Goal: Task Accomplishment & Management: Manage account settings

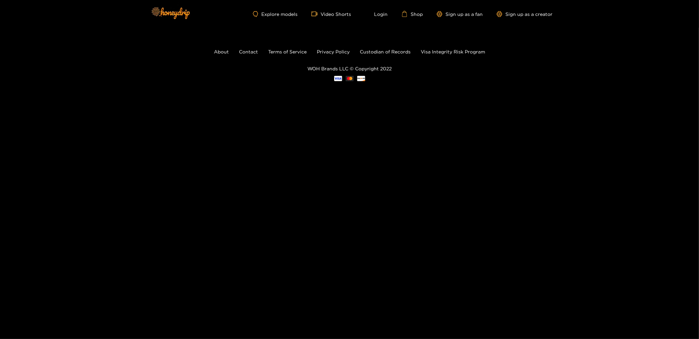
click at [376, 17] on div "Explore models Video Shorts Login Shop Sign up as a fan Sign up as a creator" at bounding box center [350, 14] width 406 height 28
click at [379, 12] on link "Login" at bounding box center [376, 14] width 23 height 6
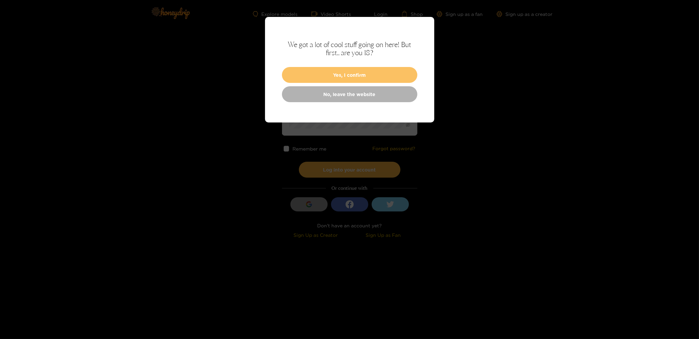
type input "**********"
click at [325, 71] on button "Yes, I confirm" at bounding box center [349, 75] width 135 height 16
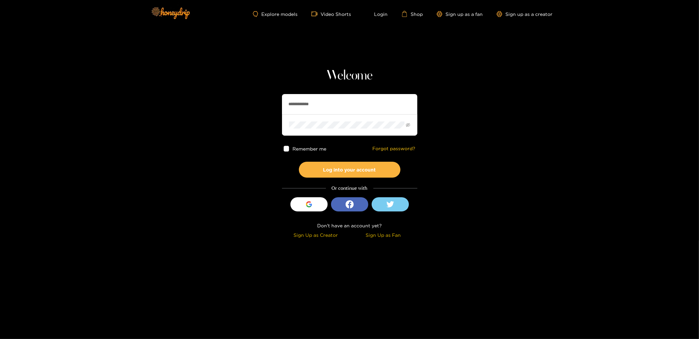
click at [288, 151] on div "Remember me Forgot password?" at bounding box center [349, 149] width 135 height 26
click at [277, 146] on section "**********" at bounding box center [349, 120] width 699 height 241
drag, startPoint x: 282, startPoint y: 147, endPoint x: 289, endPoint y: 151, distance: 7.3
click at [283, 147] on div "Remember me Forgot password?" at bounding box center [349, 149] width 135 height 26
click at [288, 150] on span at bounding box center [287, 149] width 6 height 6
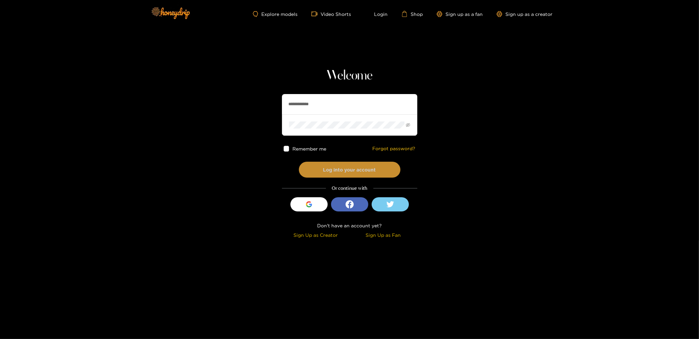
click at [328, 170] on button "Log into your account" at bounding box center [350, 170] width 102 height 16
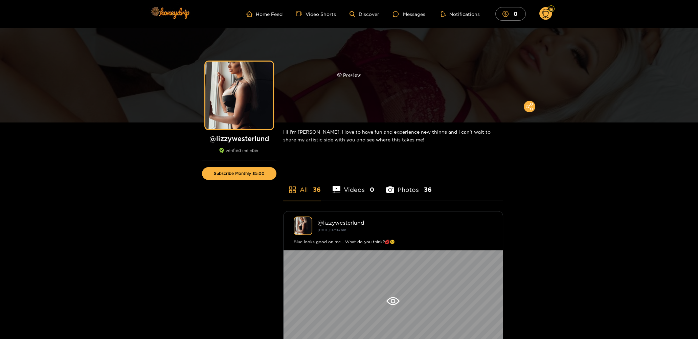
click at [356, 78] on div "Preview" at bounding box center [349, 75] width 24 height 8
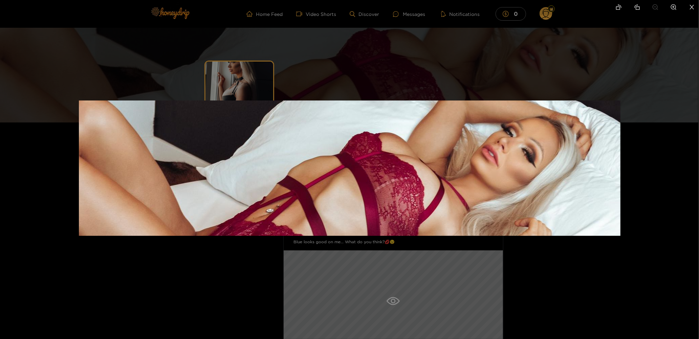
click at [357, 73] on div at bounding box center [349, 169] width 699 height 339
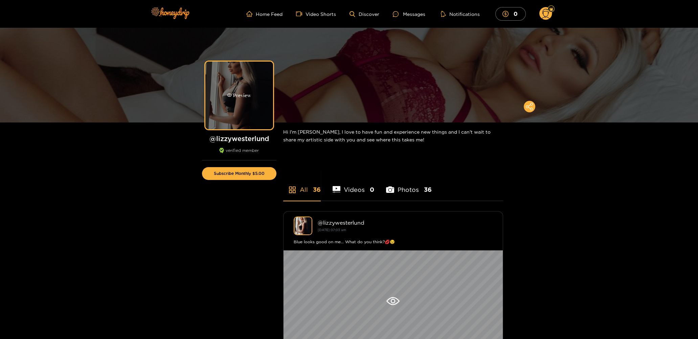
click at [232, 80] on div "Preview" at bounding box center [239, 96] width 68 height 68
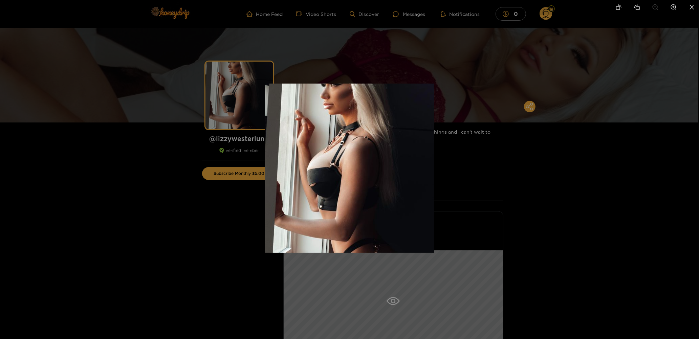
click at [331, 128] on img at bounding box center [349, 168] width 169 height 169
click at [543, 190] on div at bounding box center [349, 169] width 699 height 339
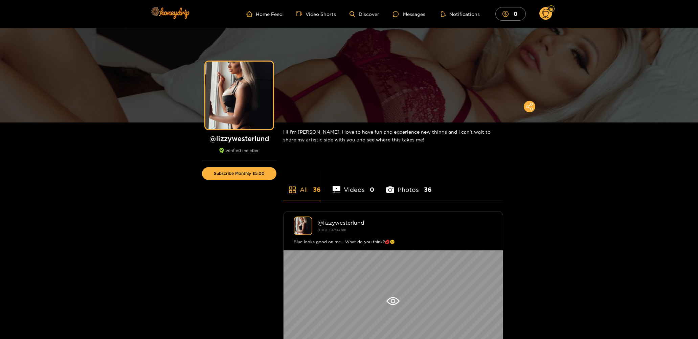
click at [543, 12] on icon at bounding box center [546, 15] width 8 height 12
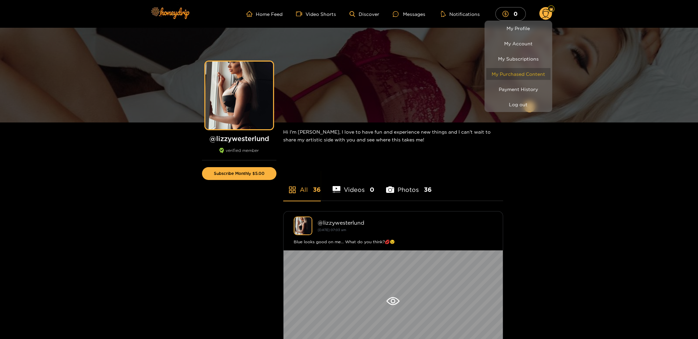
click at [524, 73] on link "My Purchased Content" at bounding box center [518, 74] width 64 height 12
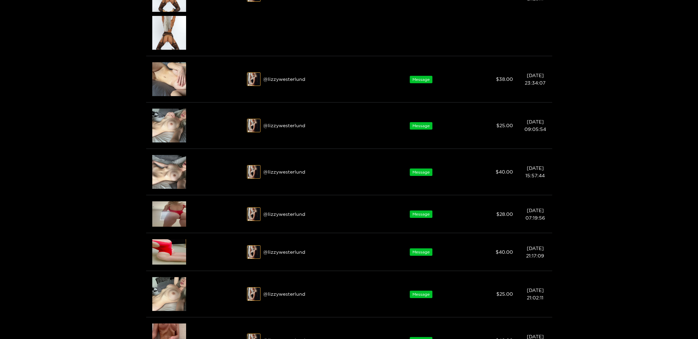
scroll to position [395, 0]
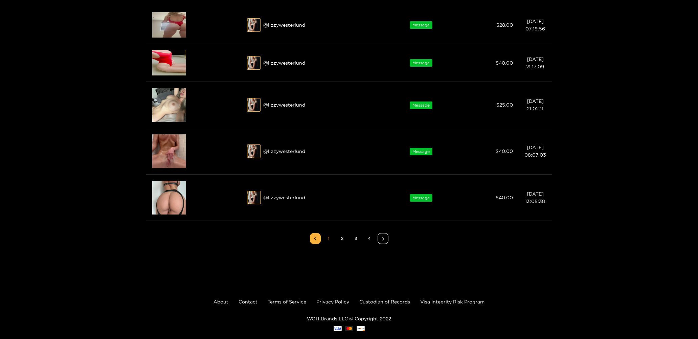
click at [359, 239] on div at bounding box center [349, 169] width 698 height 339
click at [355, 240] on link "3" at bounding box center [356, 239] width 10 height 10
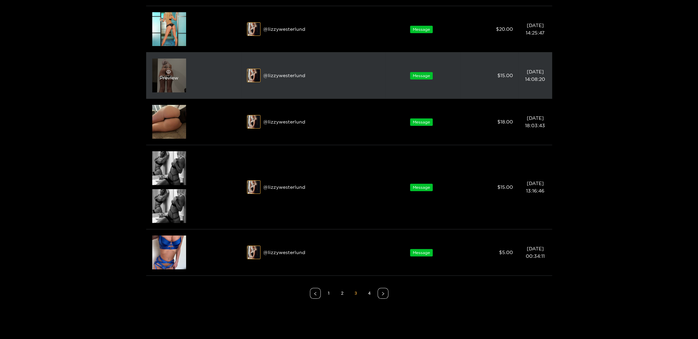
click at [163, 72] on span "eye" at bounding box center [168, 71] width 17 height 5
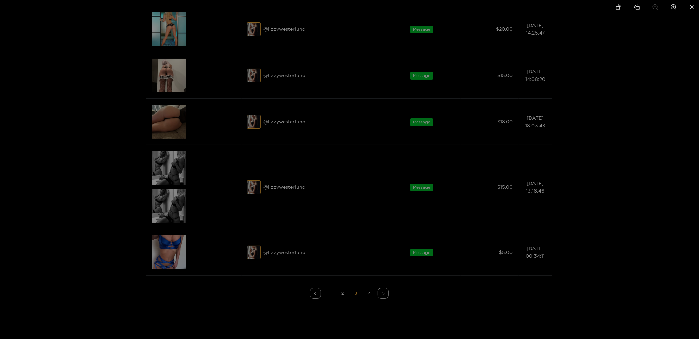
click at [692, 7] on icon "close" at bounding box center [692, 7] width 6 height 6
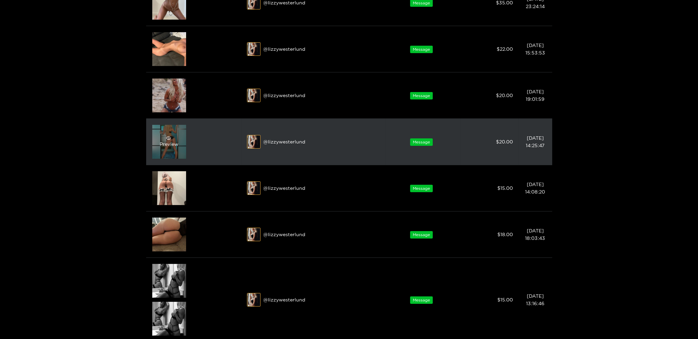
scroll to position [461, 0]
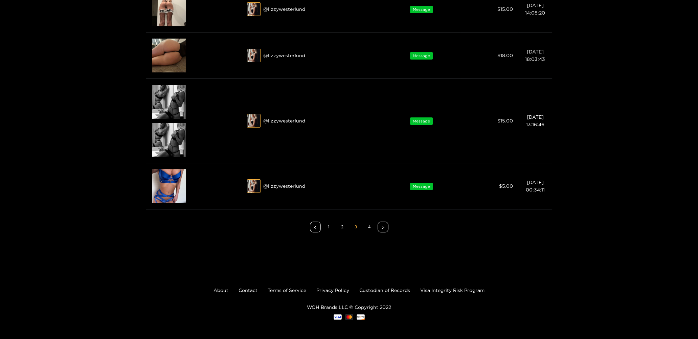
click at [369, 224] on link "4" at bounding box center [369, 227] width 10 height 10
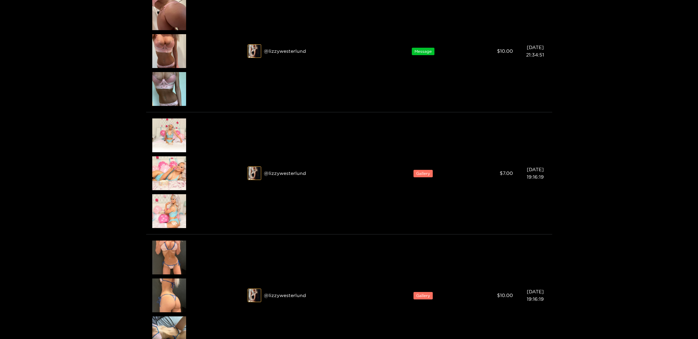
scroll to position [0, 0]
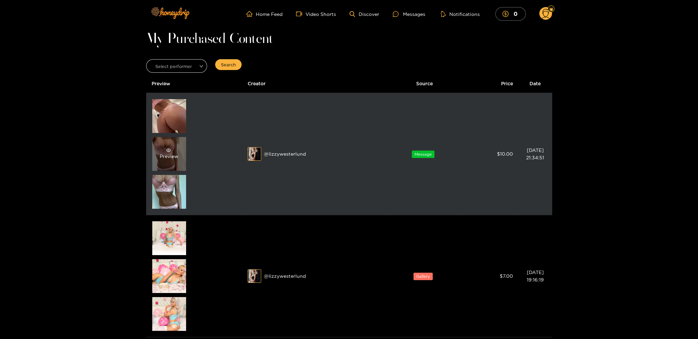
click at [164, 165] on div "Preview" at bounding box center [169, 154] width 34 height 34
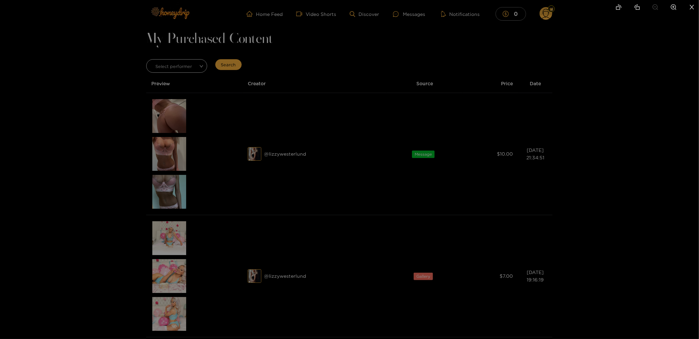
click at [169, 153] on div at bounding box center [349, 169] width 699 height 339
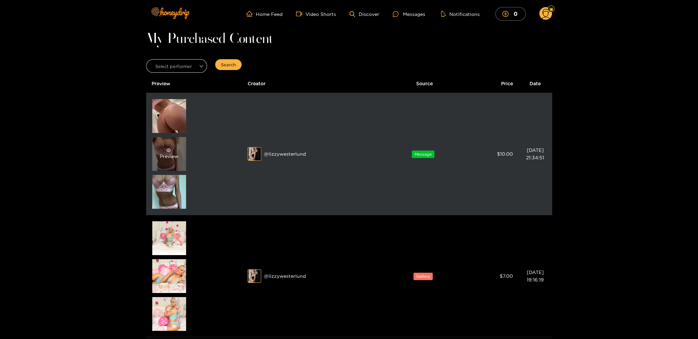
click at [168, 155] on div "Preview" at bounding box center [169, 154] width 19 height 12
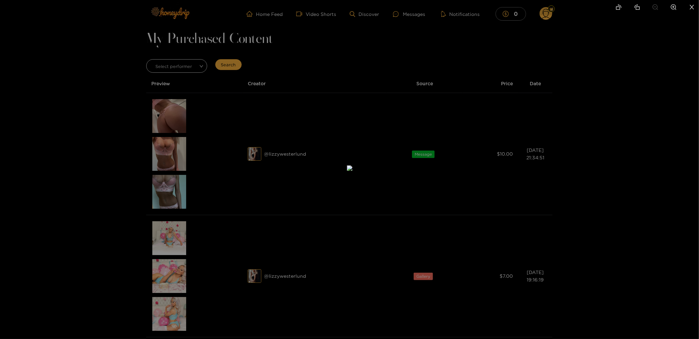
click at [168, 197] on div at bounding box center [349, 169] width 699 height 339
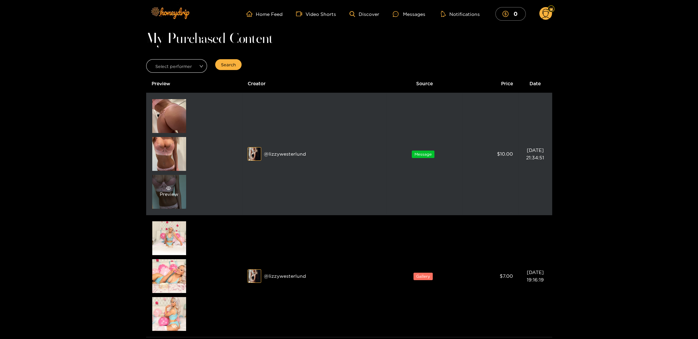
click at [168, 194] on div "Preview" at bounding box center [169, 192] width 19 height 12
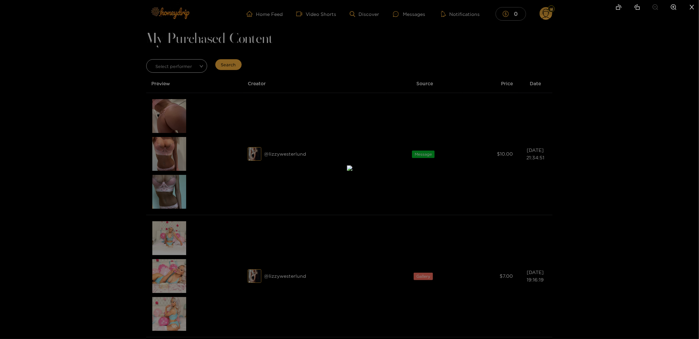
click at [166, 119] on div at bounding box center [349, 169] width 699 height 339
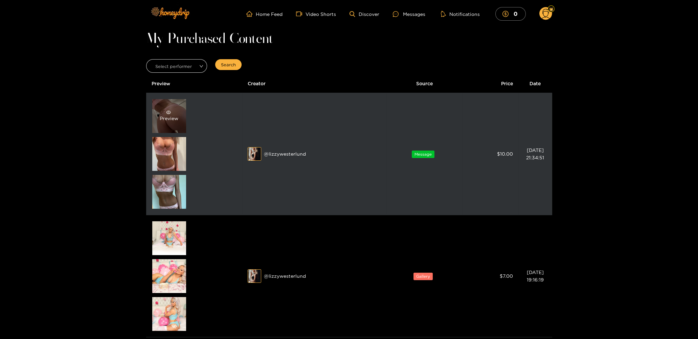
click at [166, 114] on div "Preview" at bounding box center [169, 116] width 19 height 12
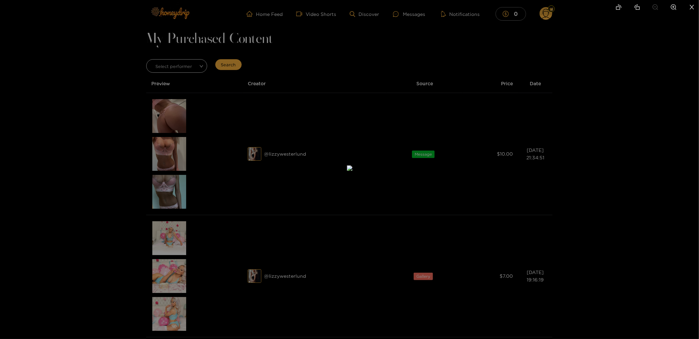
click at [171, 159] on div at bounding box center [349, 169] width 699 height 339
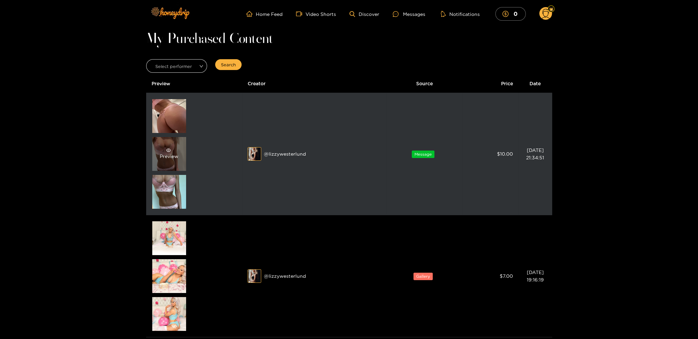
click at [168, 155] on div "Preview" at bounding box center [169, 154] width 19 height 12
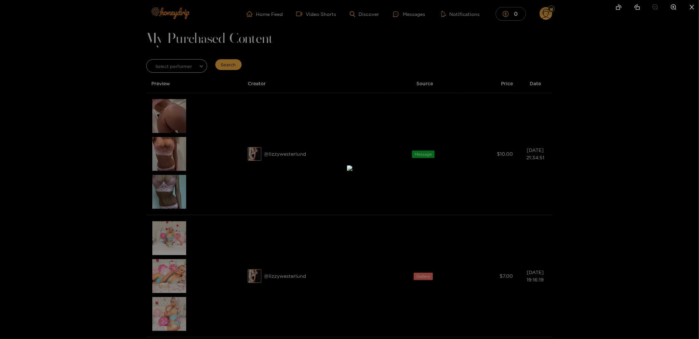
click at [105, 178] on div at bounding box center [349, 169] width 699 height 339
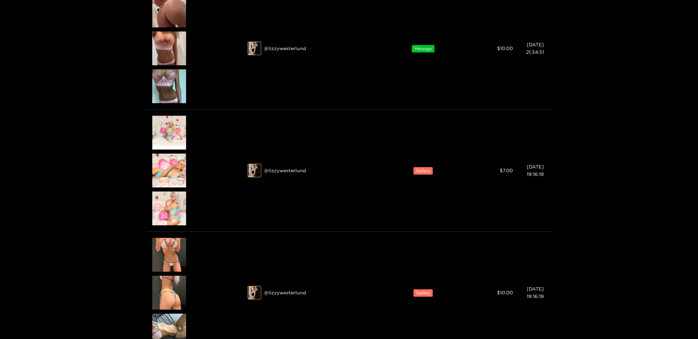
scroll to position [169, 0]
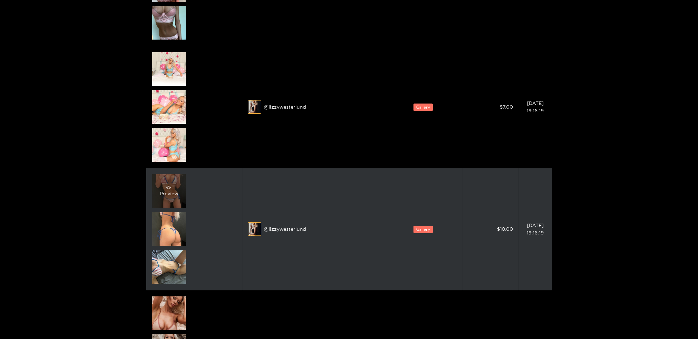
click at [174, 191] on div "Preview" at bounding box center [169, 191] width 19 height 12
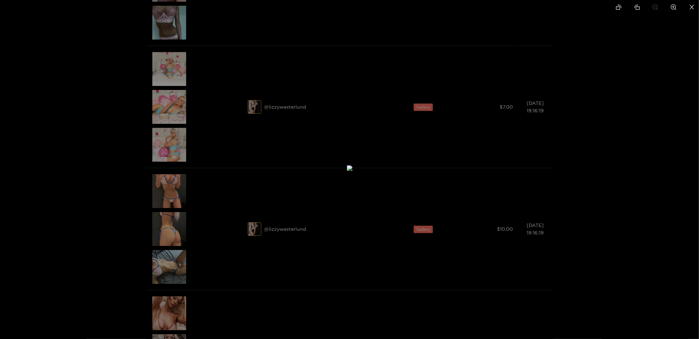
click at [172, 236] on div at bounding box center [349, 169] width 699 height 339
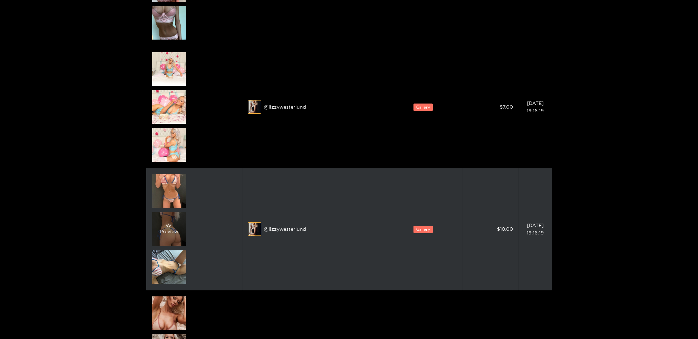
click at [169, 230] on div "Preview" at bounding box center [169, 229] width 19 height 12
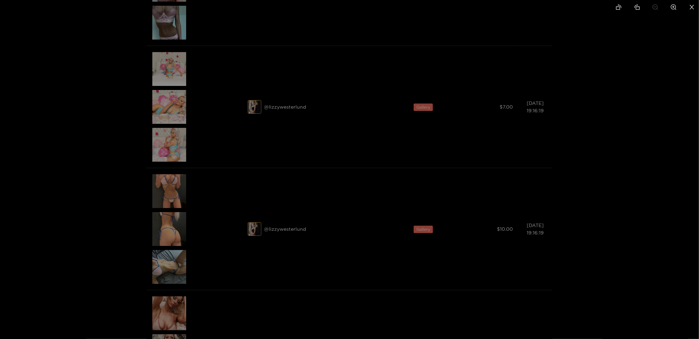
click at [162, 264] on div at bounding box center [349, 169] width 699 height 339
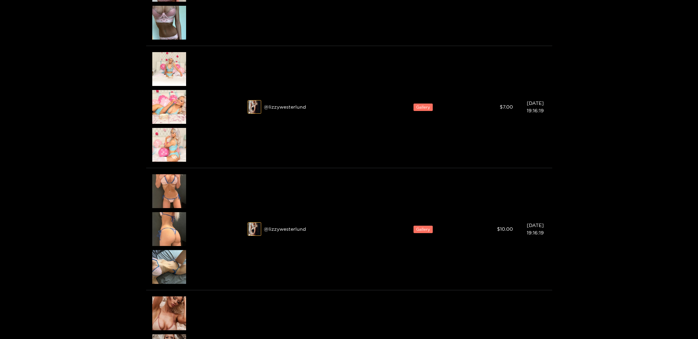
click at [162, 264] on span "eye" at bounding box center [168, 263] width 17 height 5
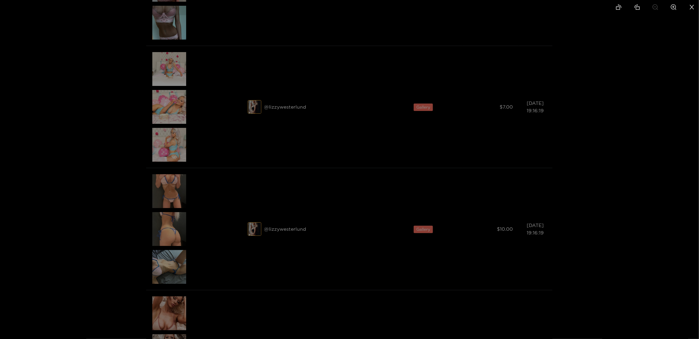
click at [117, 251] on div at bounding box center [349, 169] width 699 height 339
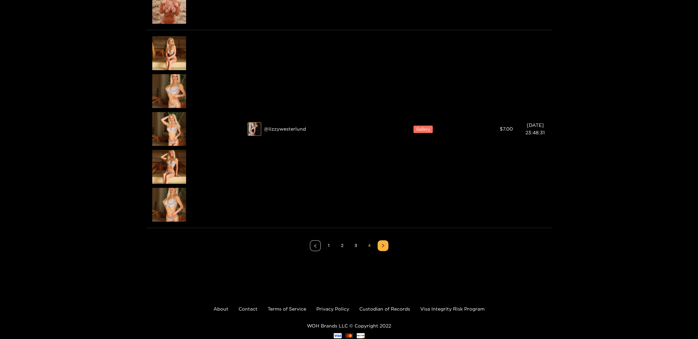
scroll to position [949, 0]
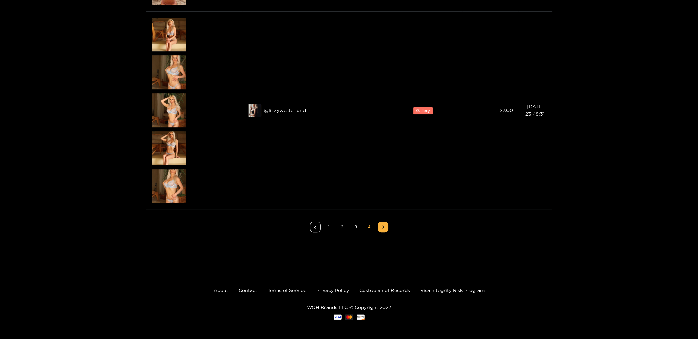
click at [337, 226] on link "2" at bounding box center [342, 227] width 10 height 10
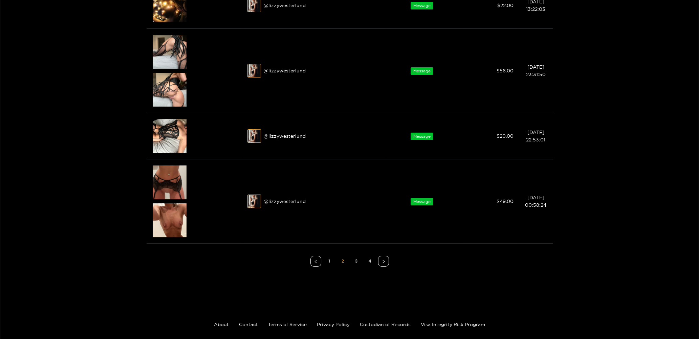
scroll to position [574, 0]
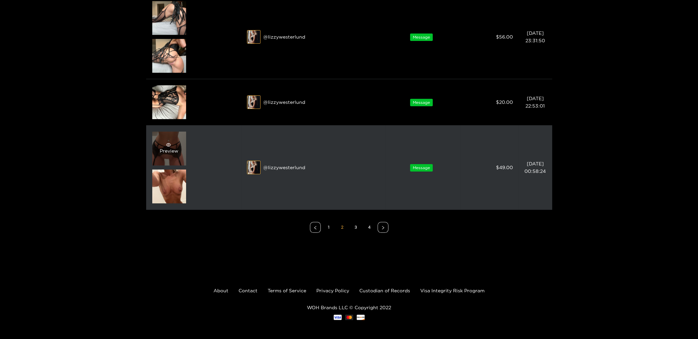
click at [167, 154] on div "Preview" at bounding box center [169, 149] width 34 height 34
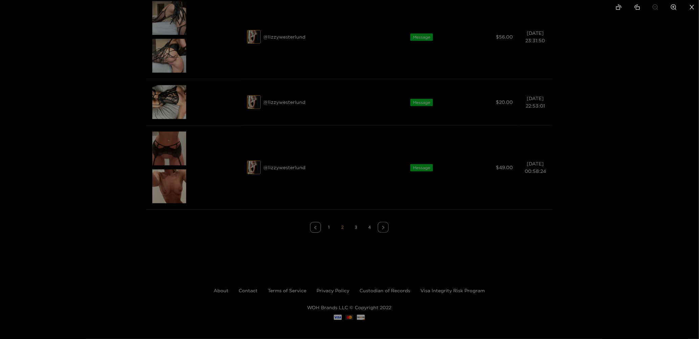
click at [170, 189] on div at bounding box center [349, 169] width 699 height 339
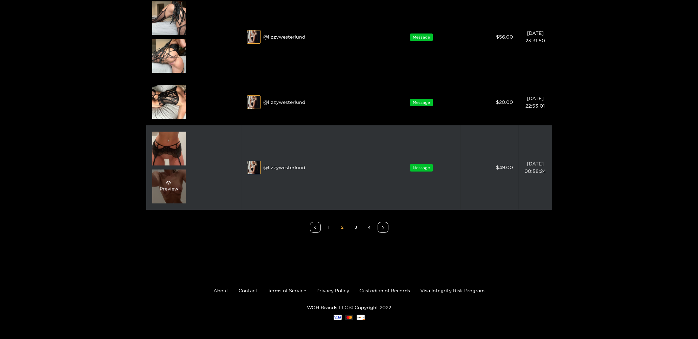
click at [170, 185] on div "Preview" at bounding box center [169, 186] width 19 height 12
